Goal: Task Accomplishment & Management: Use online tool/utility

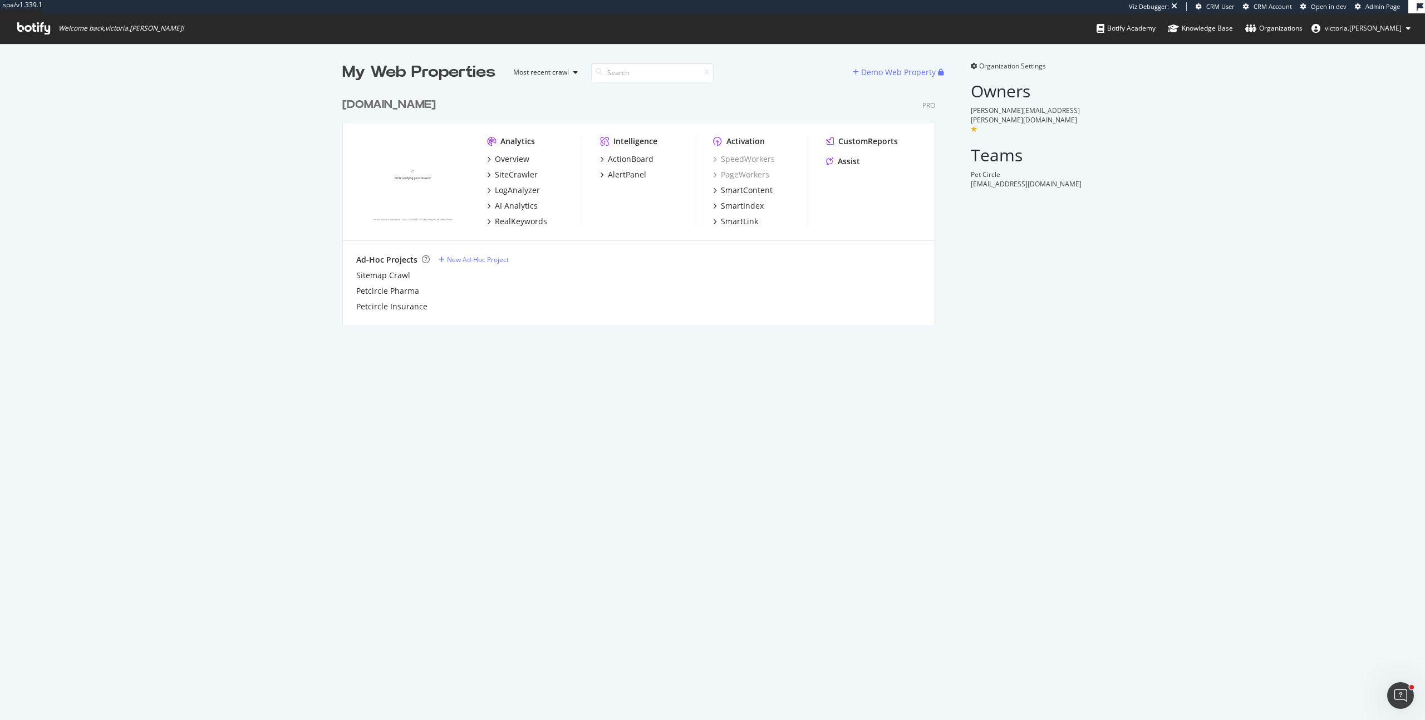
click at [404, 110] on div "[DOMAIN_NAME]" at bounding box center [389, 105] width 94 height 16
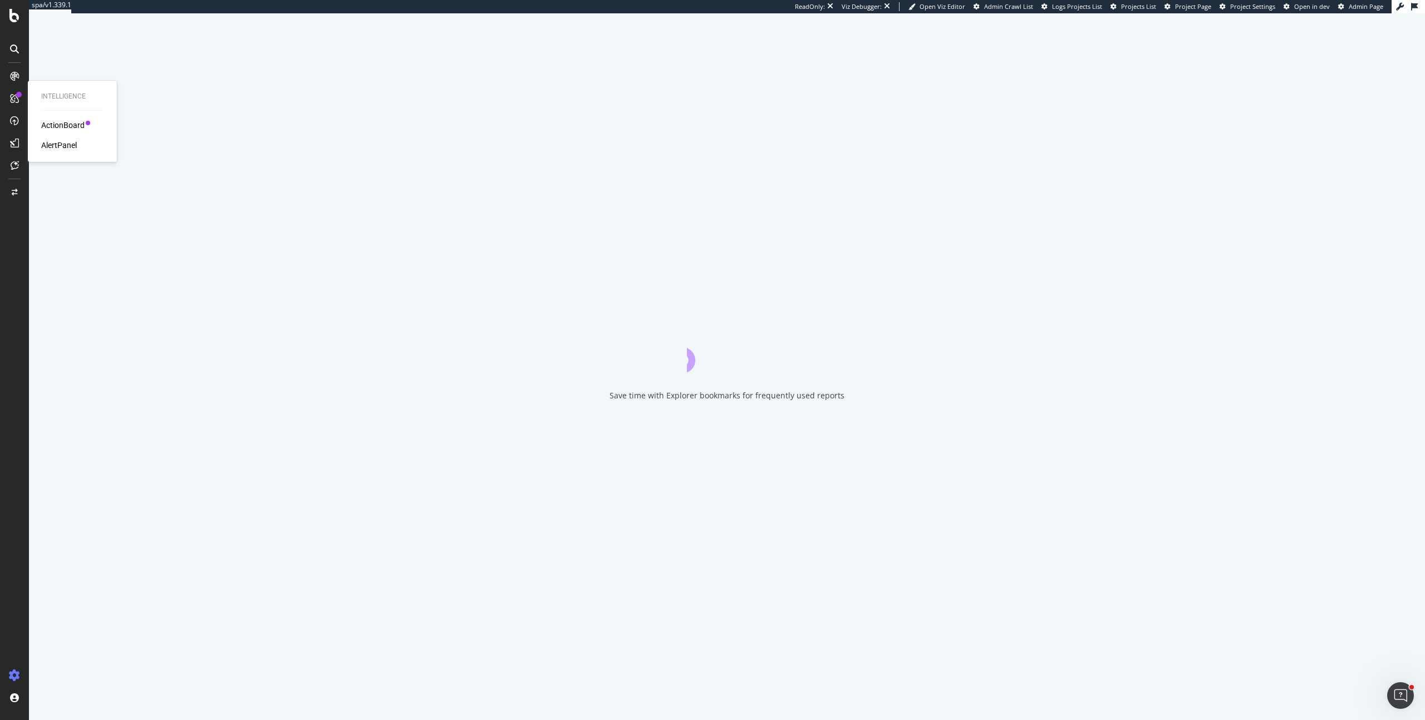
click at [61, 143] on div "AlertPanel" at bounding box center [59, 145] width 36 height 11
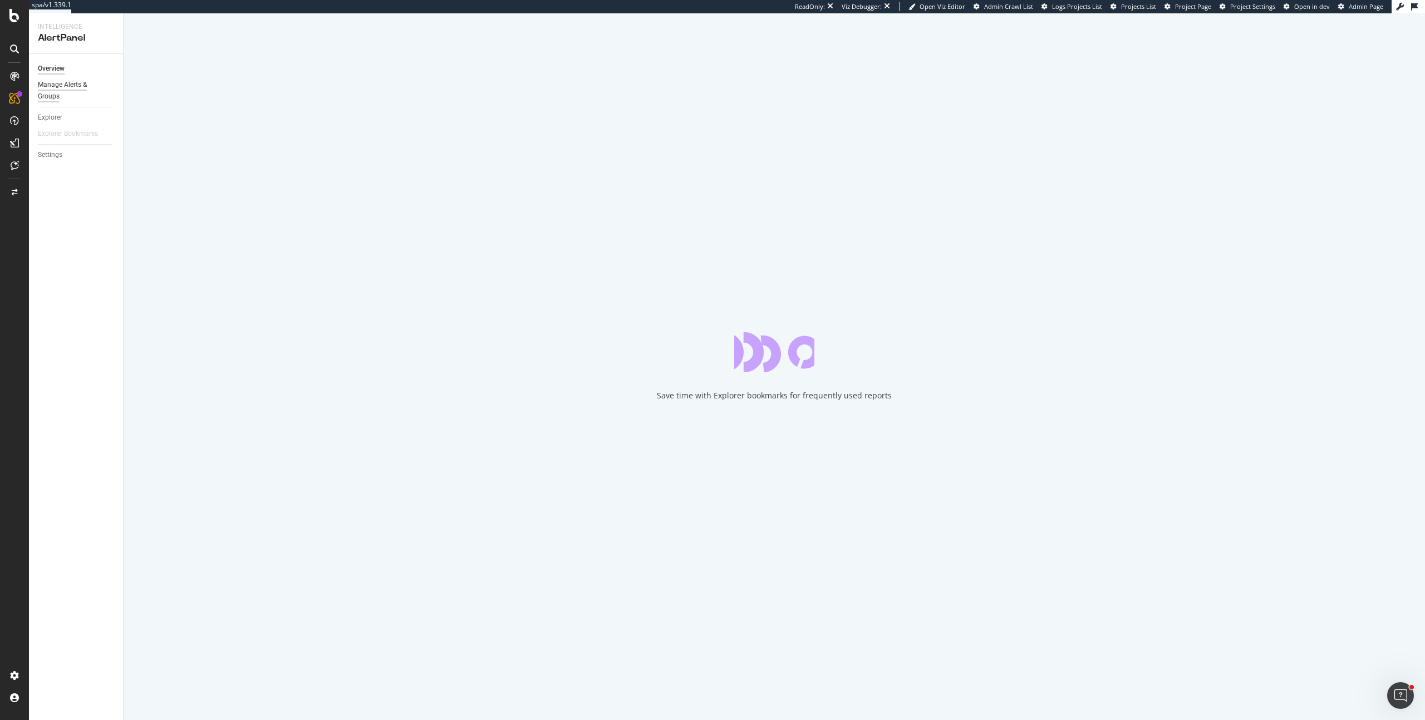
click at [61, 92] on div "Manage Alerts & Groups" at bounding box center [71, 90] width 67 height 23
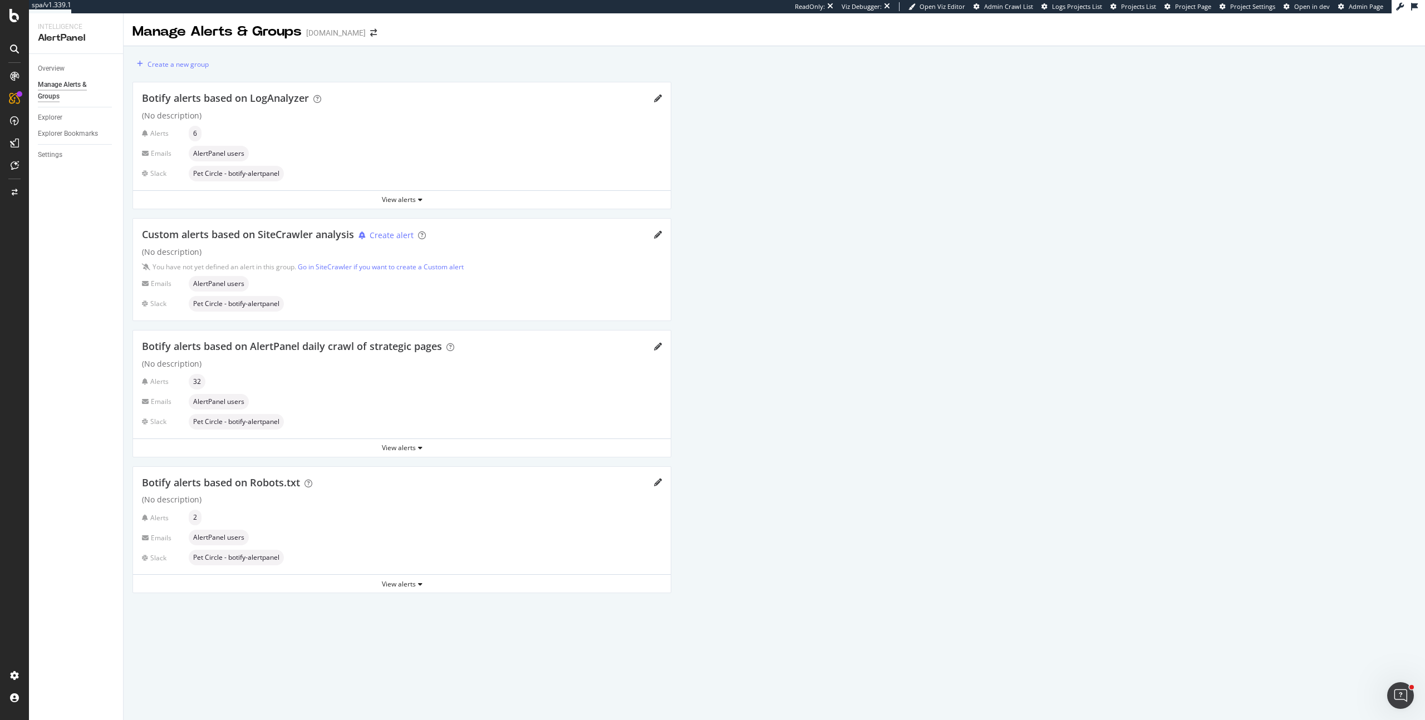
click at [361, 301] on div "Slack Pet Circle - botify-alertpanel" at bounding box center [402, 304] width 520 height 16
click at [84, 622] on div "Settings Project settings" at bounding box center [103, 621] width 147 height 20
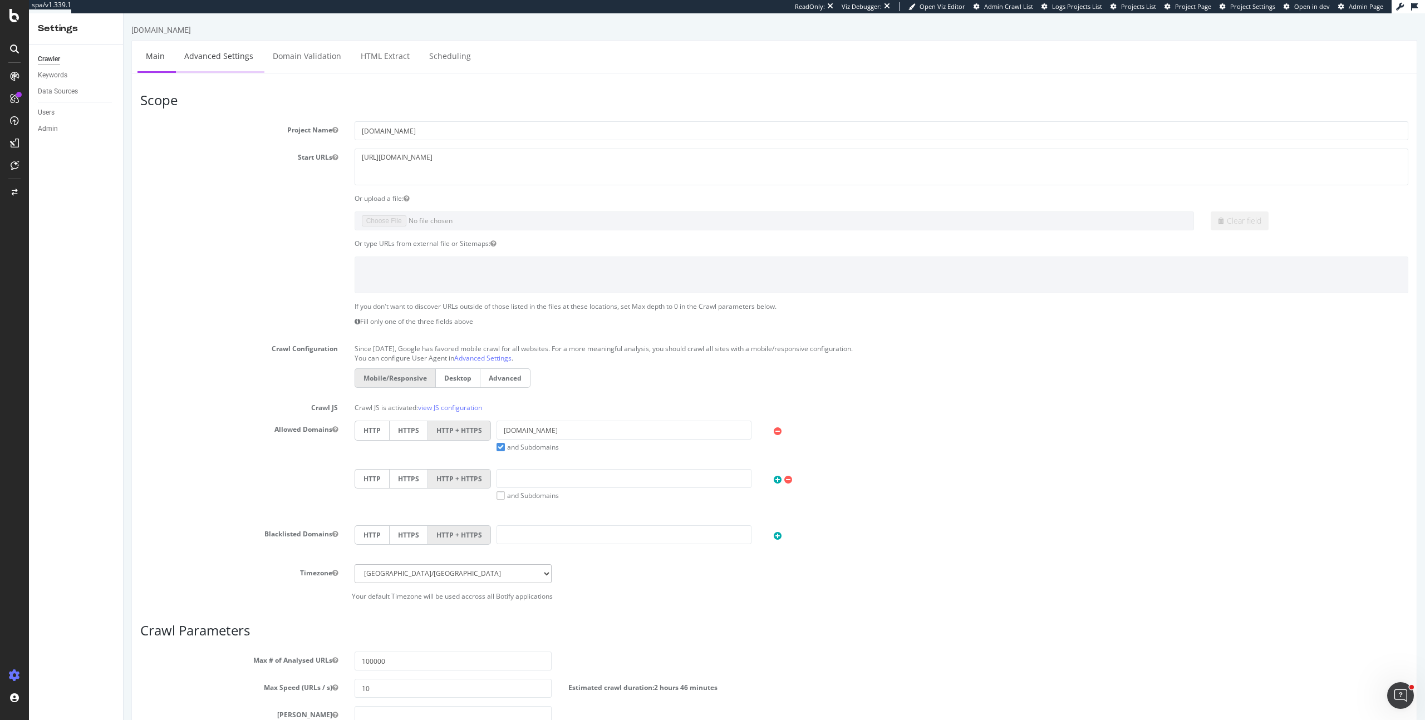
click at [213, 65] on link "Advanced Settings" at bounding box center [219, 56] width 86 height 31
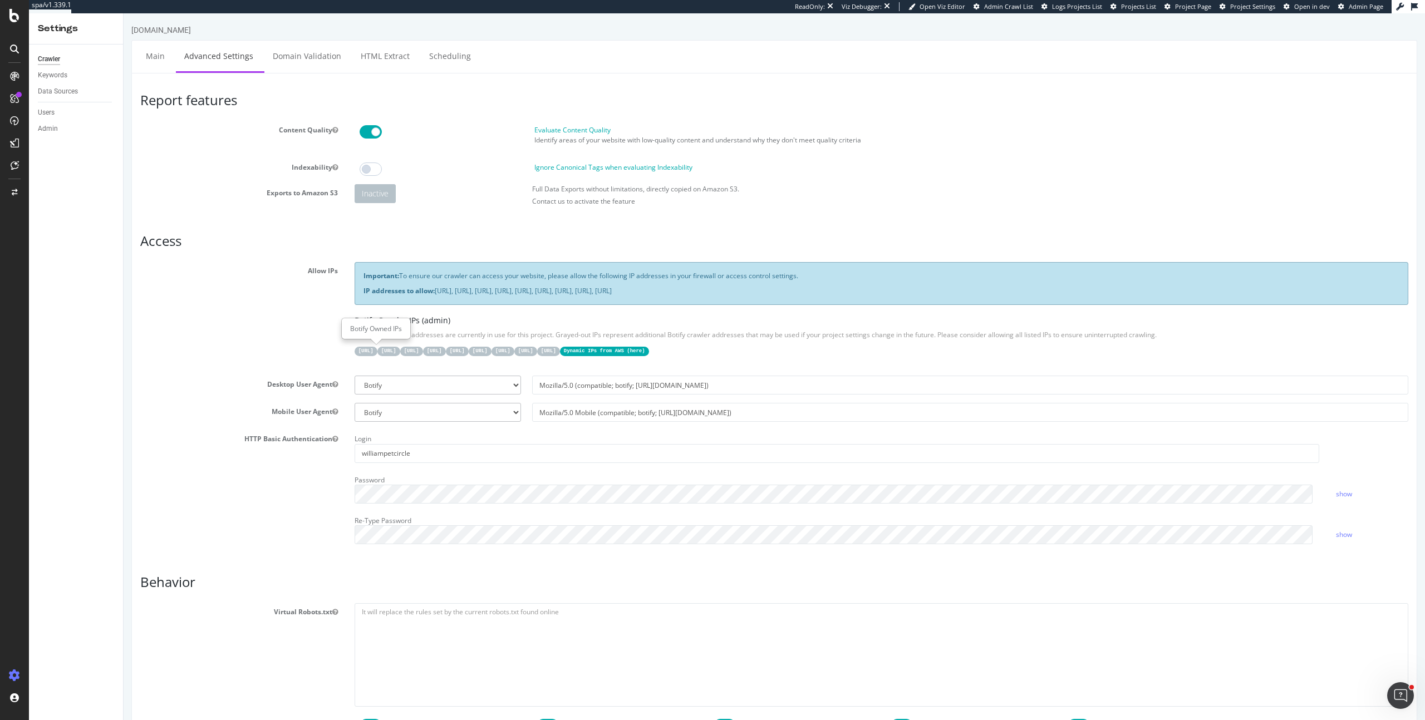
click at [361, 352] on code "[URL]" at bounding box center [366, 351] width 23 height 9
click at [364, 296] on strong "IP addresses to allow:" at bounding box center [399, 290] width 71 height 9
drag, startPoint x: 435, startPoint y: 292, endPoint x: 934, endPoint y: 307, distance: 498.5
click at [934, 307] on div "Important: To ensure our crawler can access your website, please allow the foll…" at bounding box center [881, 314] width 1071 height 105
copy p "[URL], [URL], [URL], [URL], [URL], [URL], [URL], [URL], [URL]"
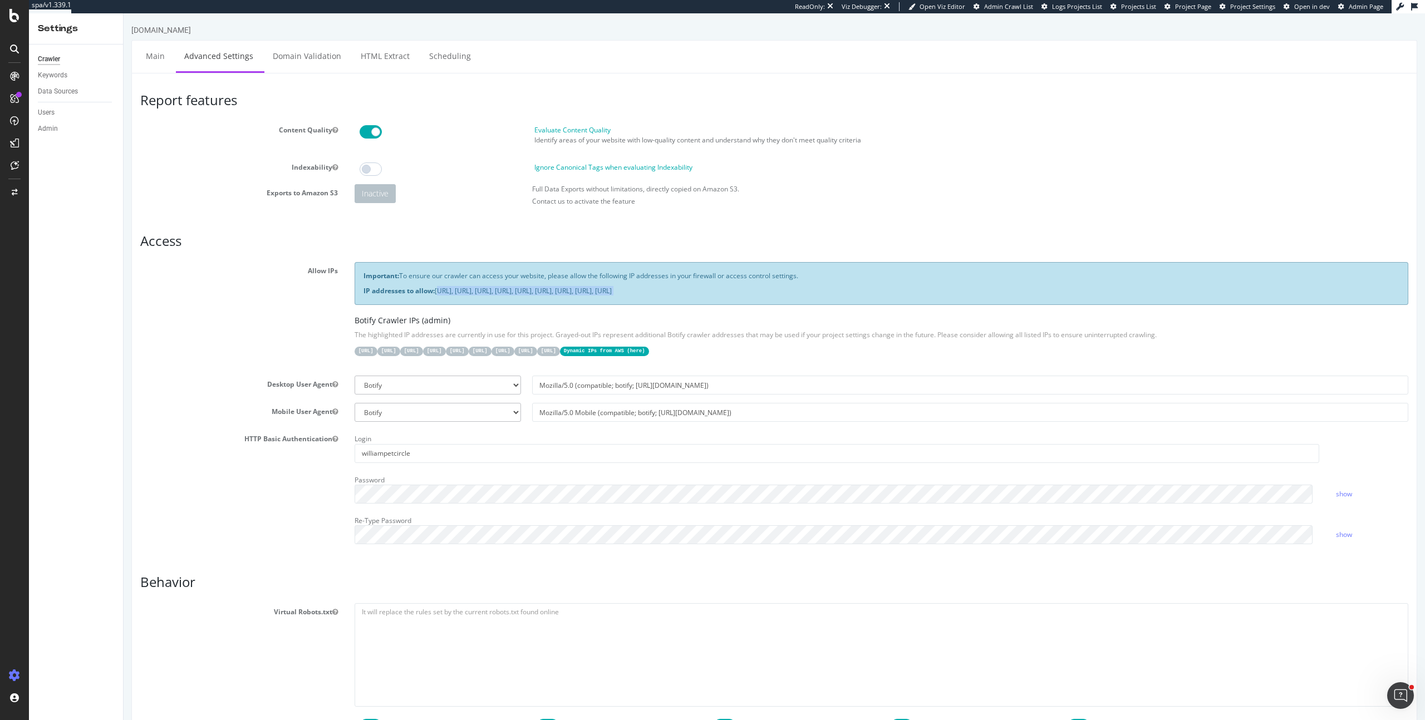
copy p "[URL], [URL], [URL], [URL], [URL], [URL], [URL], [URL], [URL]"
click at [649, 350] on code "Dynamic IPs from AWS ( here )" at bounding box center [604, 351] width 89 height 9
click at [642, 353] on link "here" at bounding box center [636, 352] width 12 height 6
click at [154, 54] on link "Main" at bounding box center [156, 56] width 36 height 31
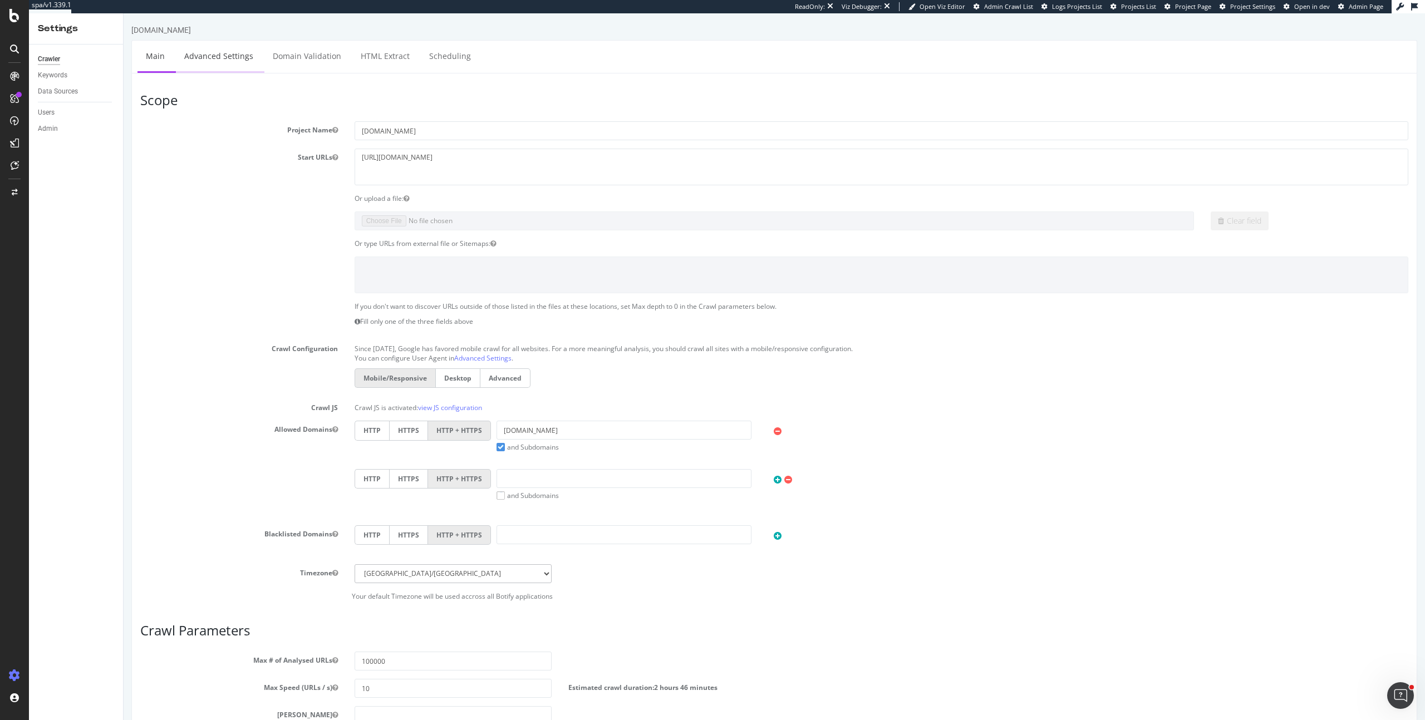
click at [221, 58] on link "Advanced Settings" at bounding box center [219, 56] width 86 height 31
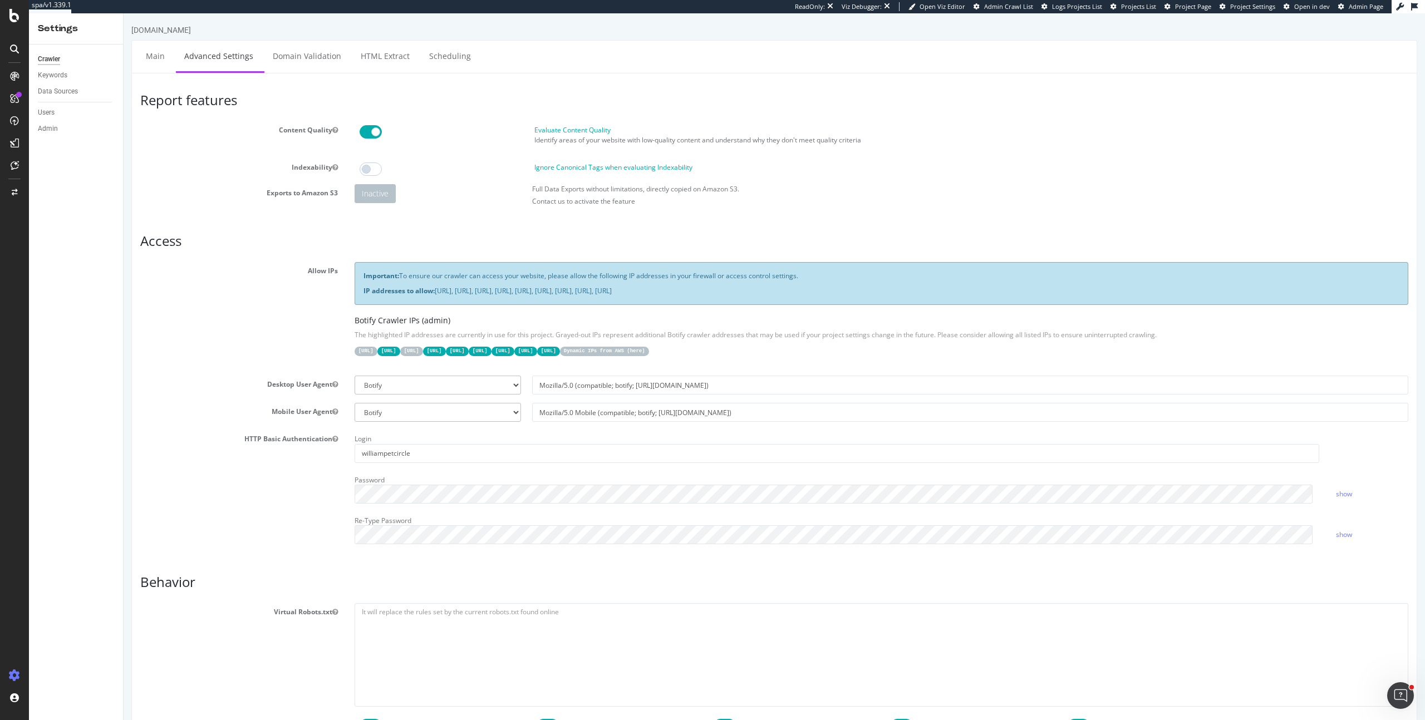
drag, startPoint x: 437, startPoint y: 289, endPoint x: 914, endPoint y: 295, distance: 477.2
click at [914, 295] on p "IP addresses to allow: [URL], [URL], [URL], [URL], [URL], [URL], [URL], [URL], …" at bounding box center [882, 290] width 1036 height 9
copy p "[URL], [URL], [URL], [URL], [URL], [URL], [URL], [URL], [URL]"
click at [284, 521] on div "HTTP Basic Authentication Login williampetcircle Password show Re-Type Password…" at bounding box center [774, 491] width 1285 height 122
click at [102, 160] on div "Crawler Keywords Data Sources Users Admin" at bounding box center [76, 383] width 94 height 676
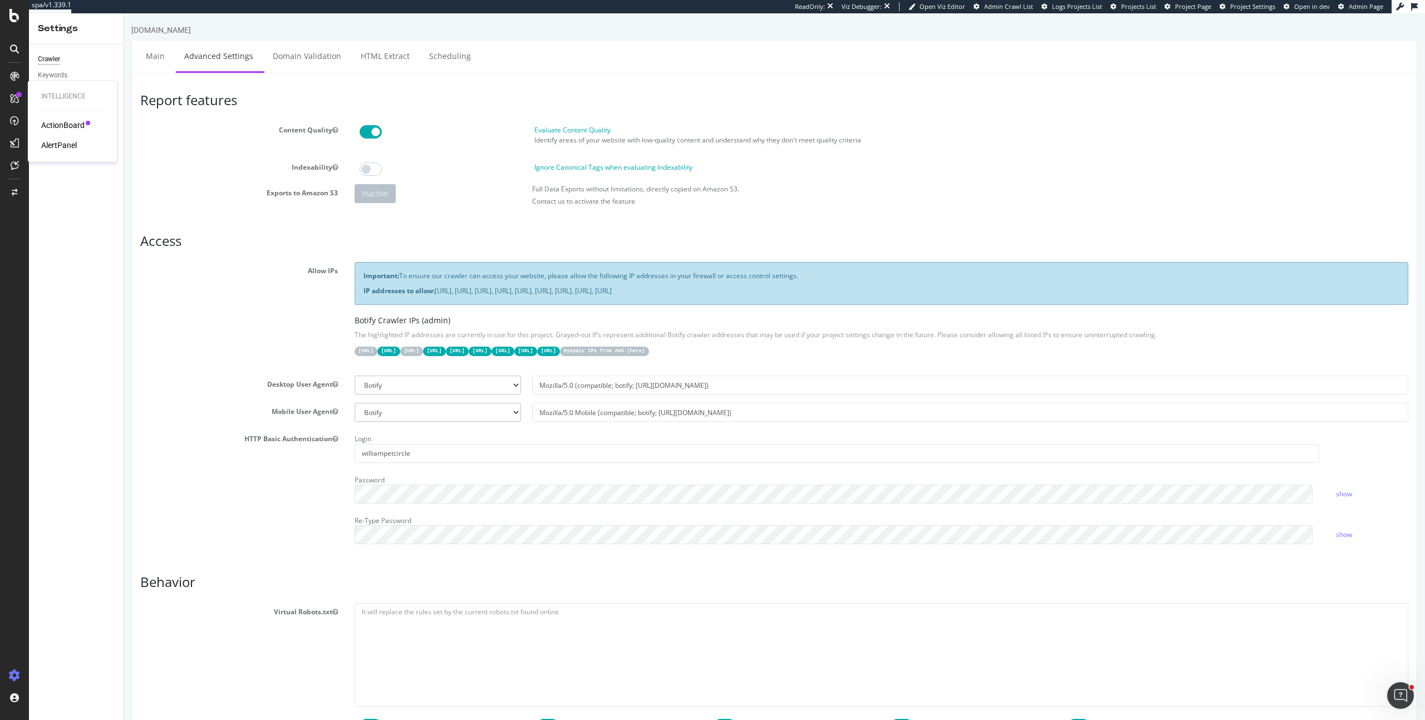
click at [57, 142] on div "AlertPanel" at bounding box center [59, 145] width 36 height 11
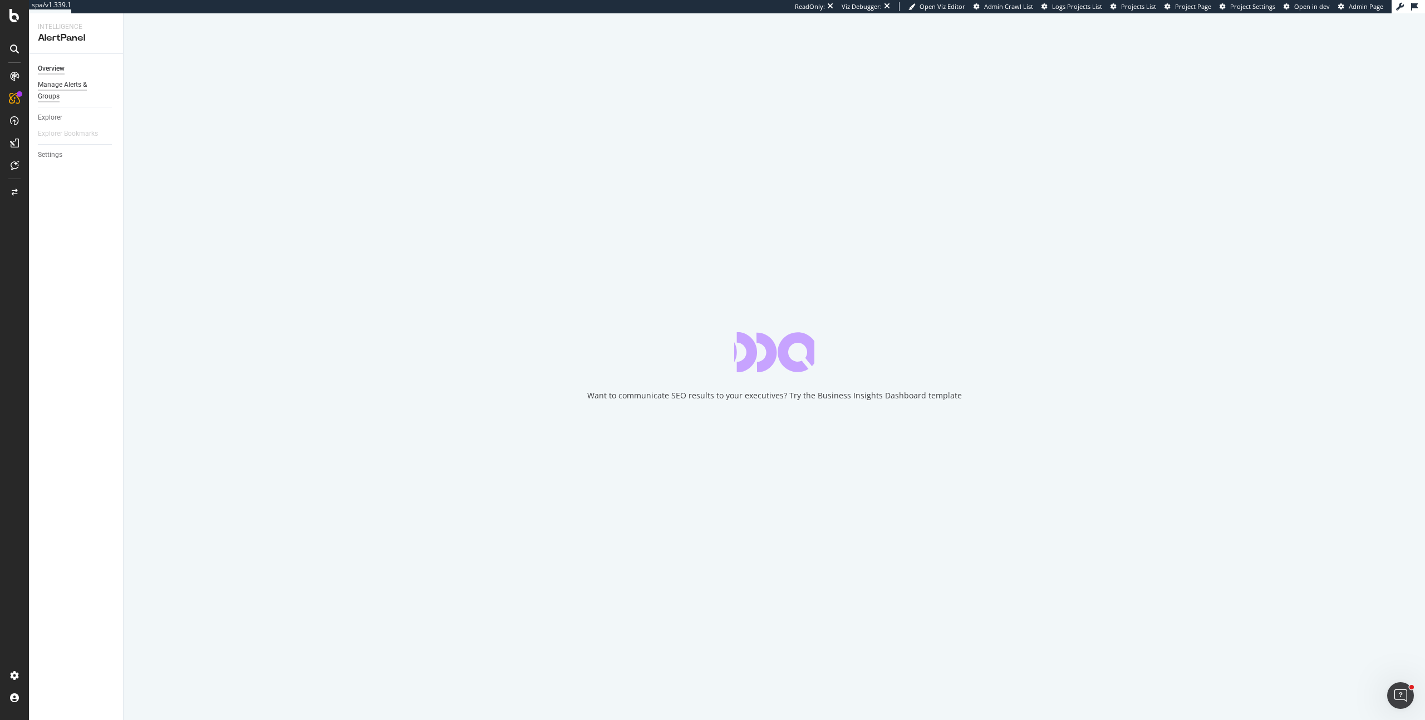
click at [64, 84] on div "Manage Alerts & Groups" at bounding box center [71, 90] width 67 height 23
click at [58, 155] on div "Settings" at bounding box center [50, 155] width 24 height 12
select select "03"
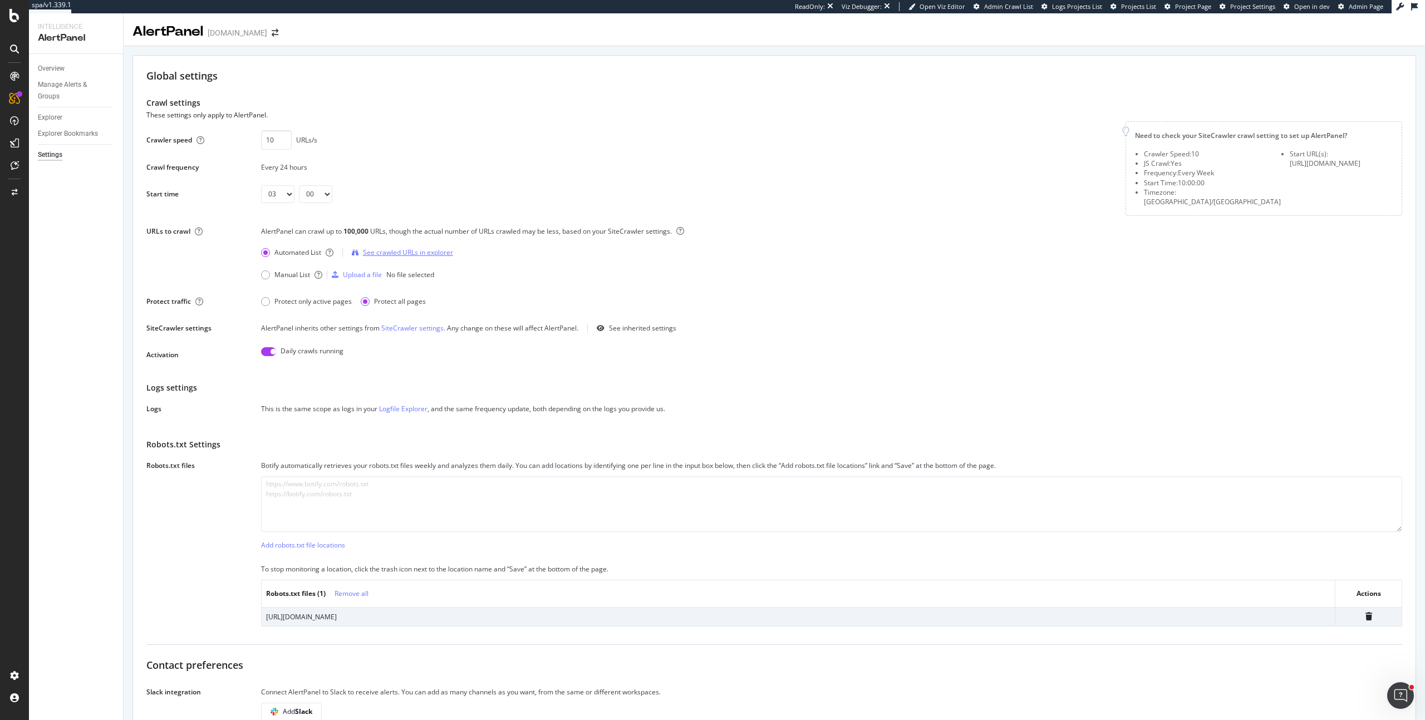
click at [408, 248] on div "See crawled URLs in explorer" at bounding box center [402, 252] width 101 height 17
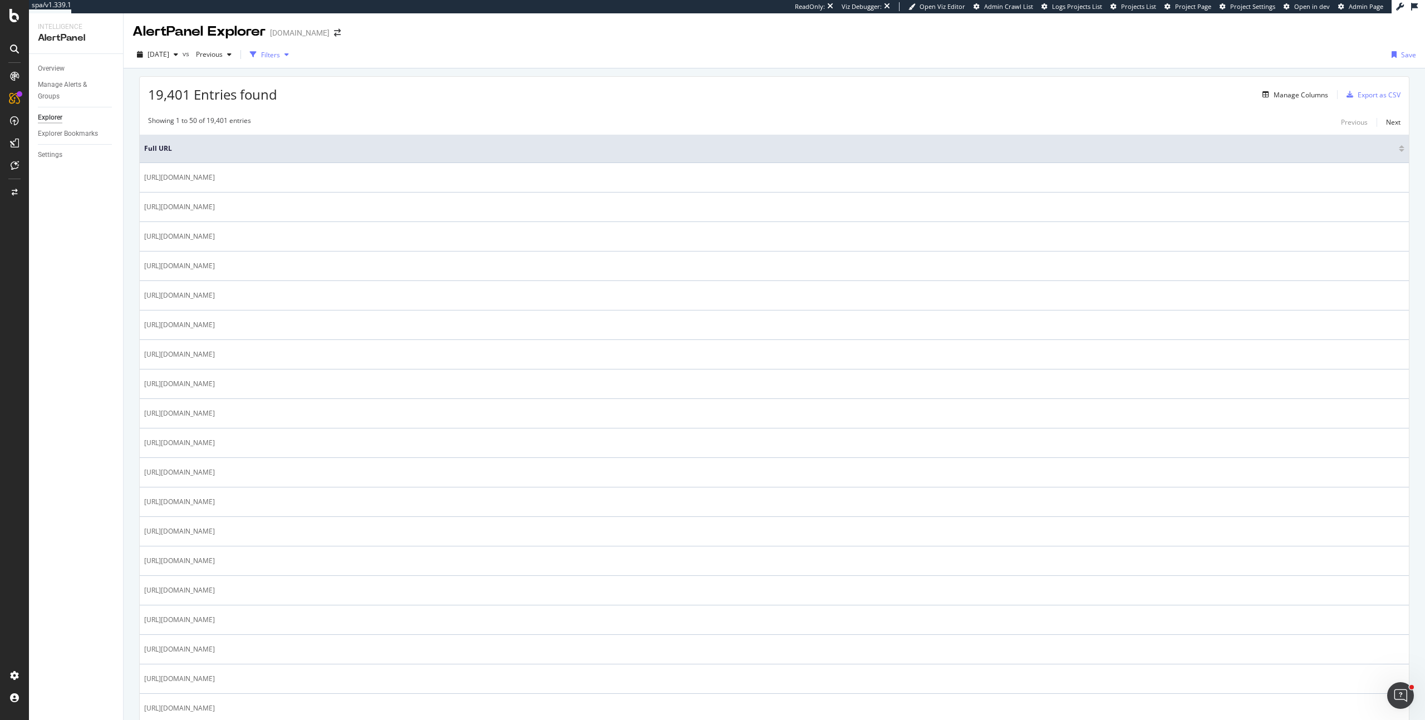
click at [280, 55] on div "Filters" at bounding box center [270, 54] width 19 height 9
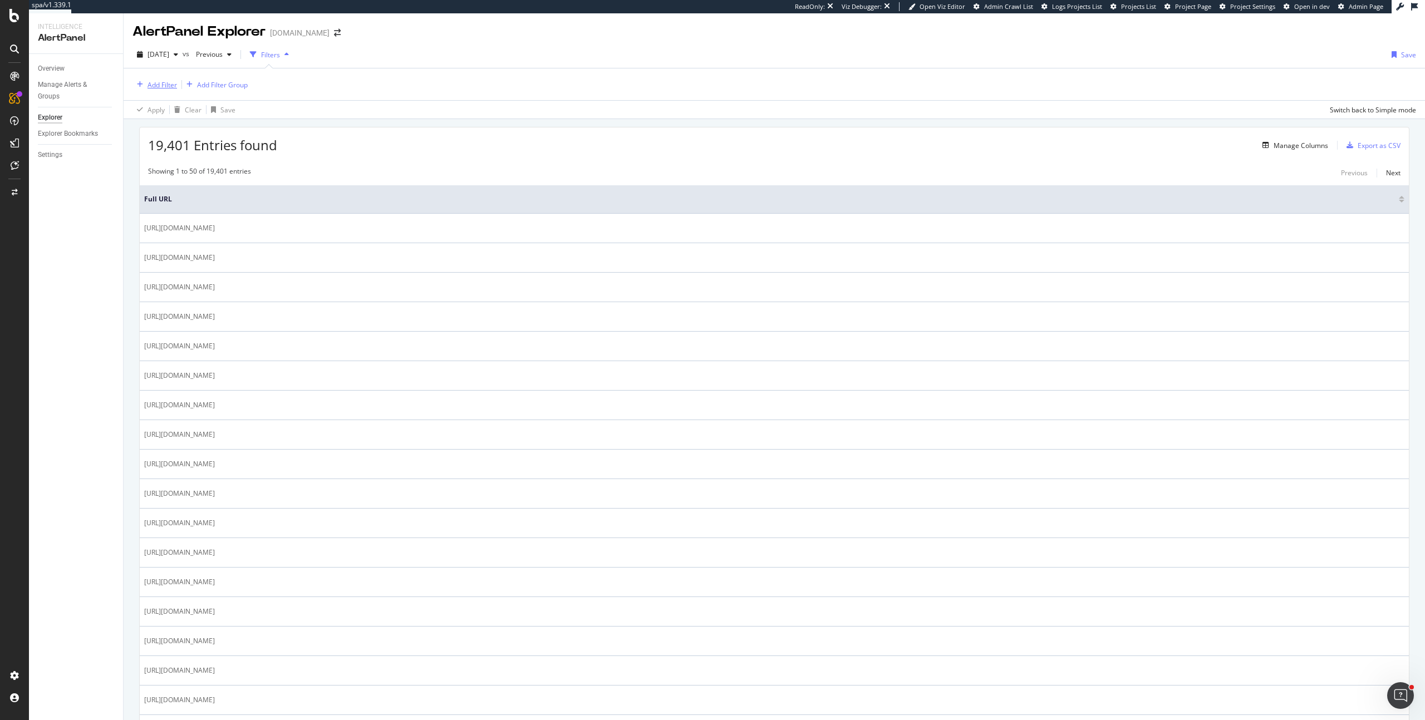
click at [153, 86] on div "Add Filter" at bounding box center [163, 84] width 30 height 9
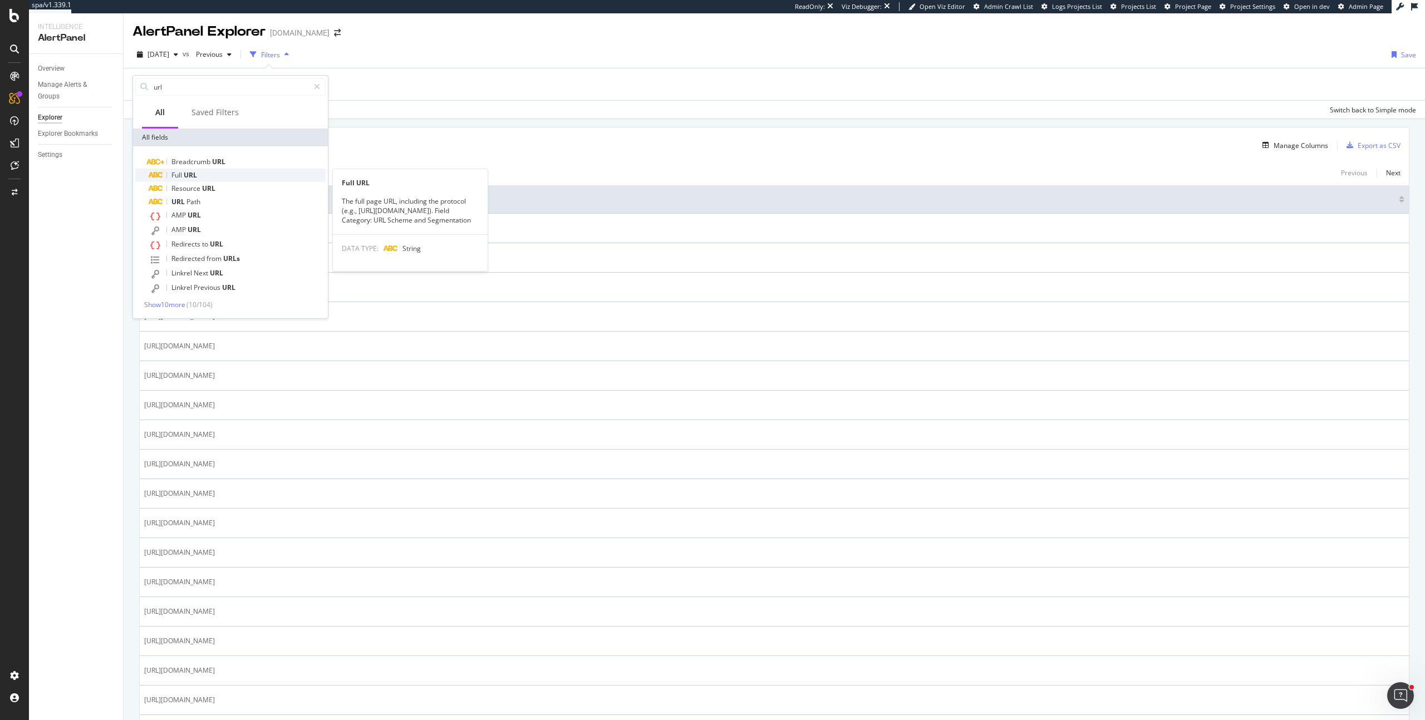
type input "url"
click at [185, 176] on span "URL" at bounding box center [190, 174] width 13 height 9
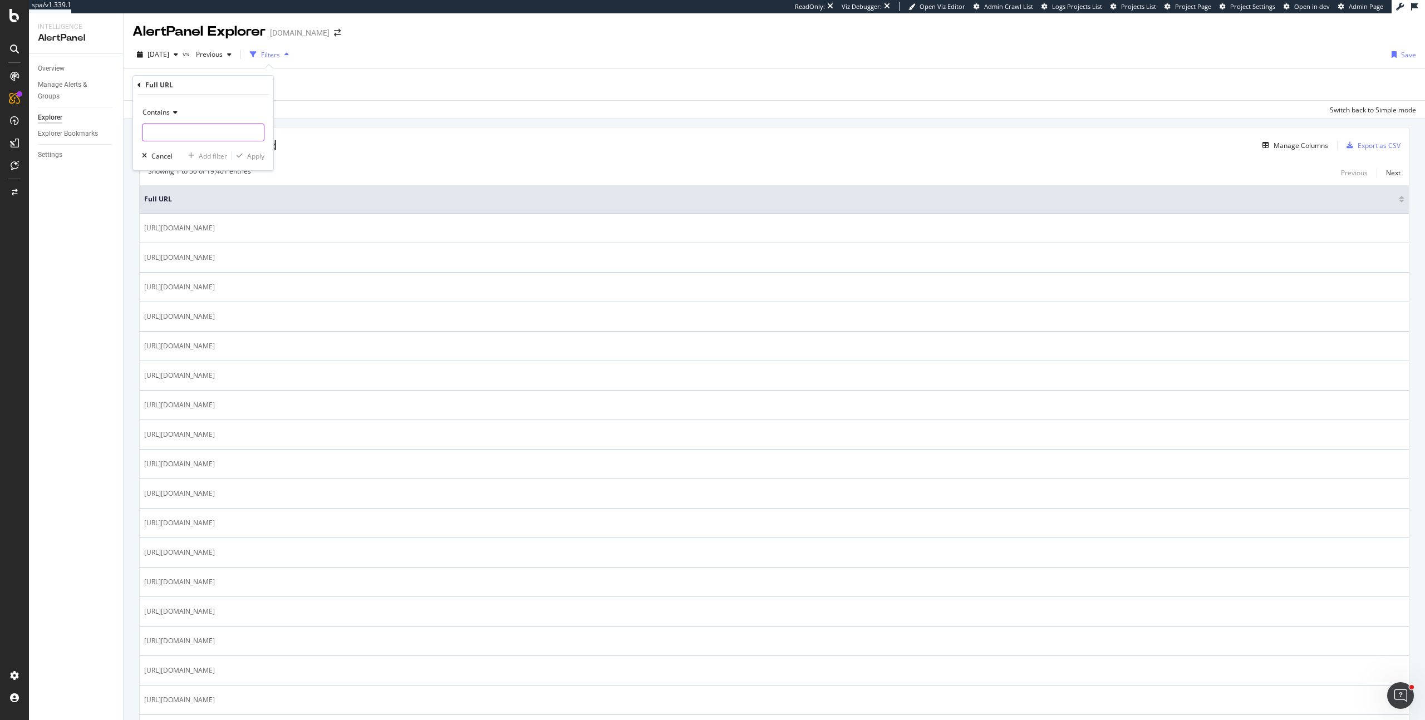
click at [176, 135] on input "text" at bounding box center [203, 133] width 121 height 18
type input "rsc"
click at [241, 153] on icon "button" at bounding box center [240, 156] width 6 height 7
